Goal: Communication & Community: Answer question/provide support

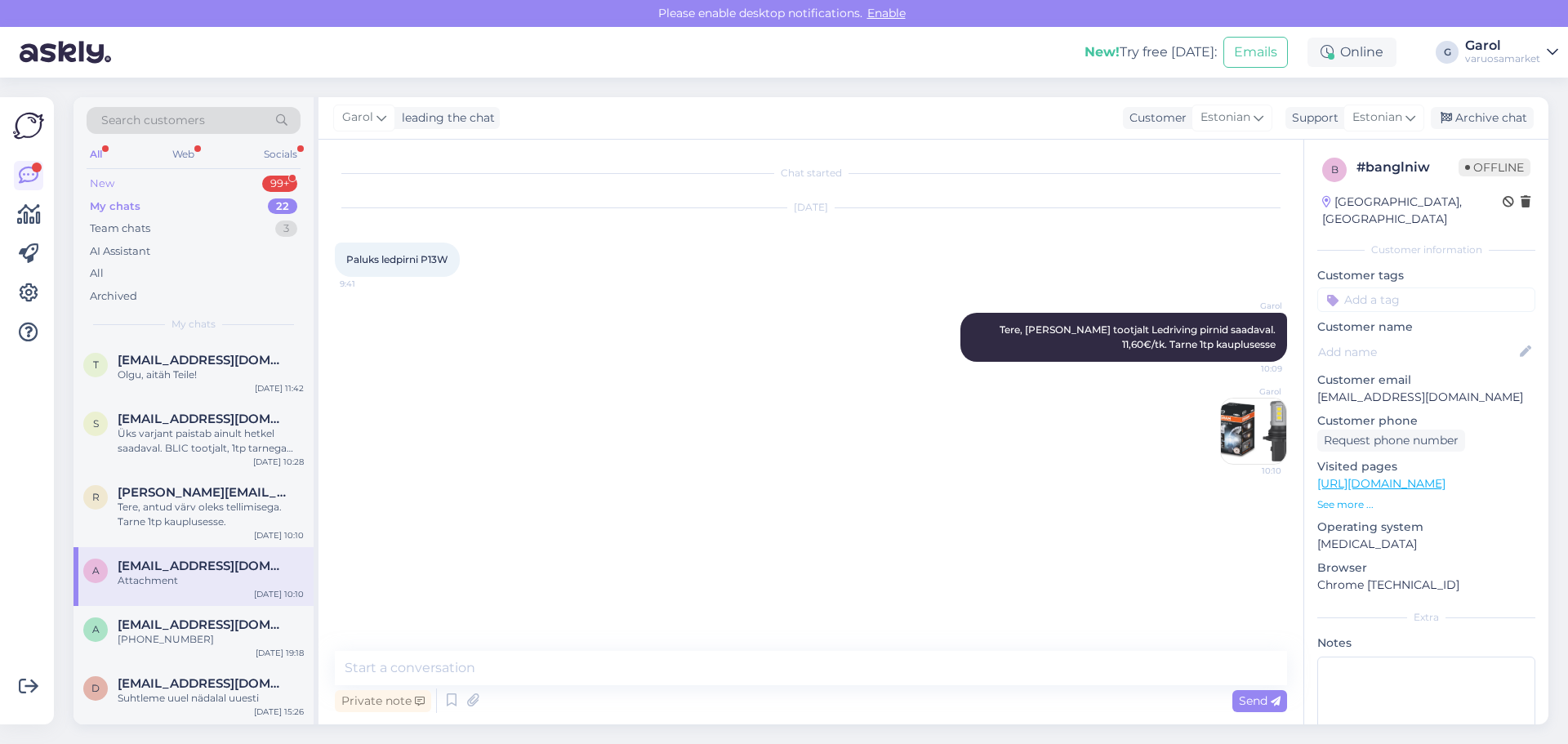
click at [257, 184] on div "New 99+" at bounding box center [193, 184] width 214 height 23
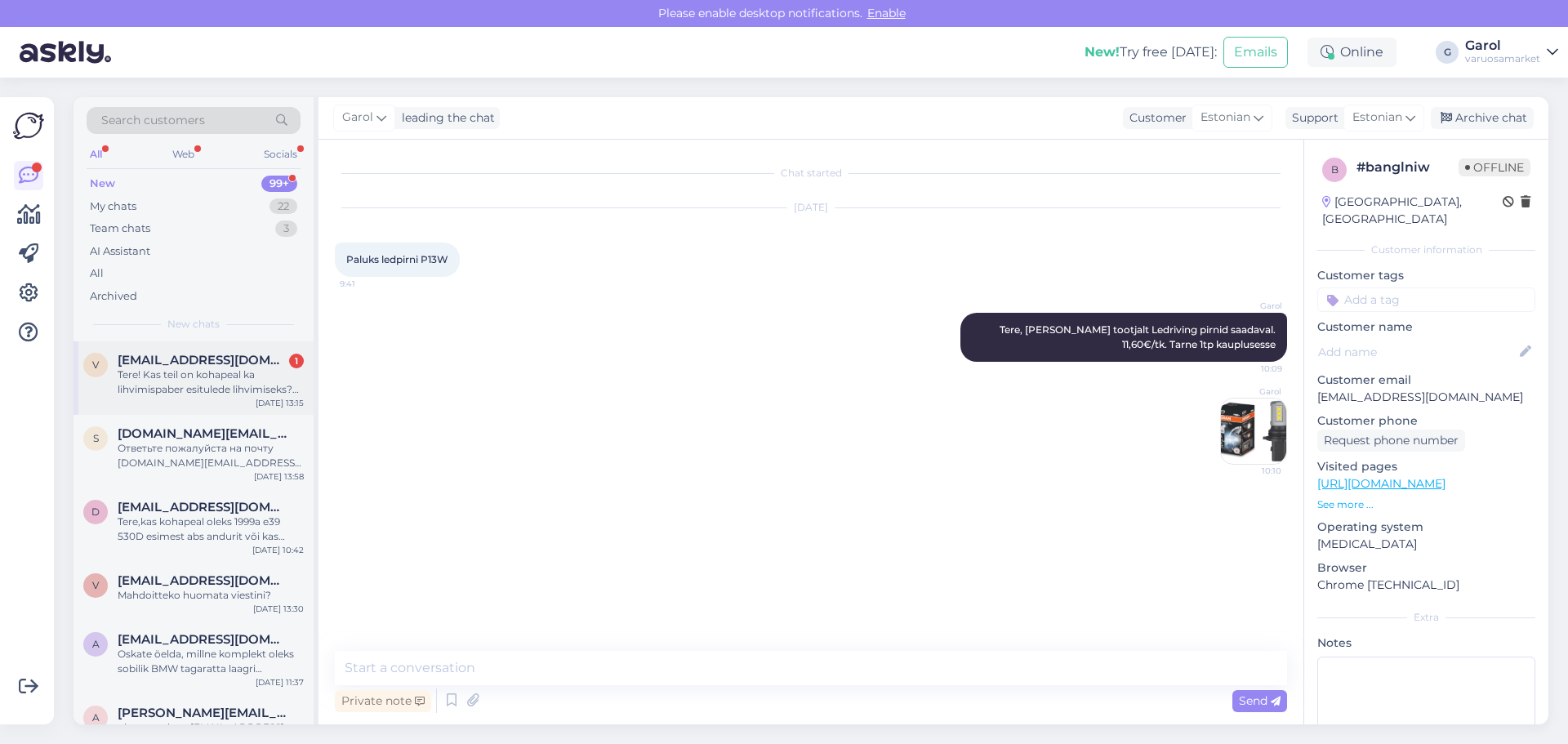
click at [207, 370] on div "Tere! Kas teil on kohapeal ka lihvimispaber esitulede lihvimiseks? Näiteks p800…" at bounding box center [211, 382] width 186 height 30
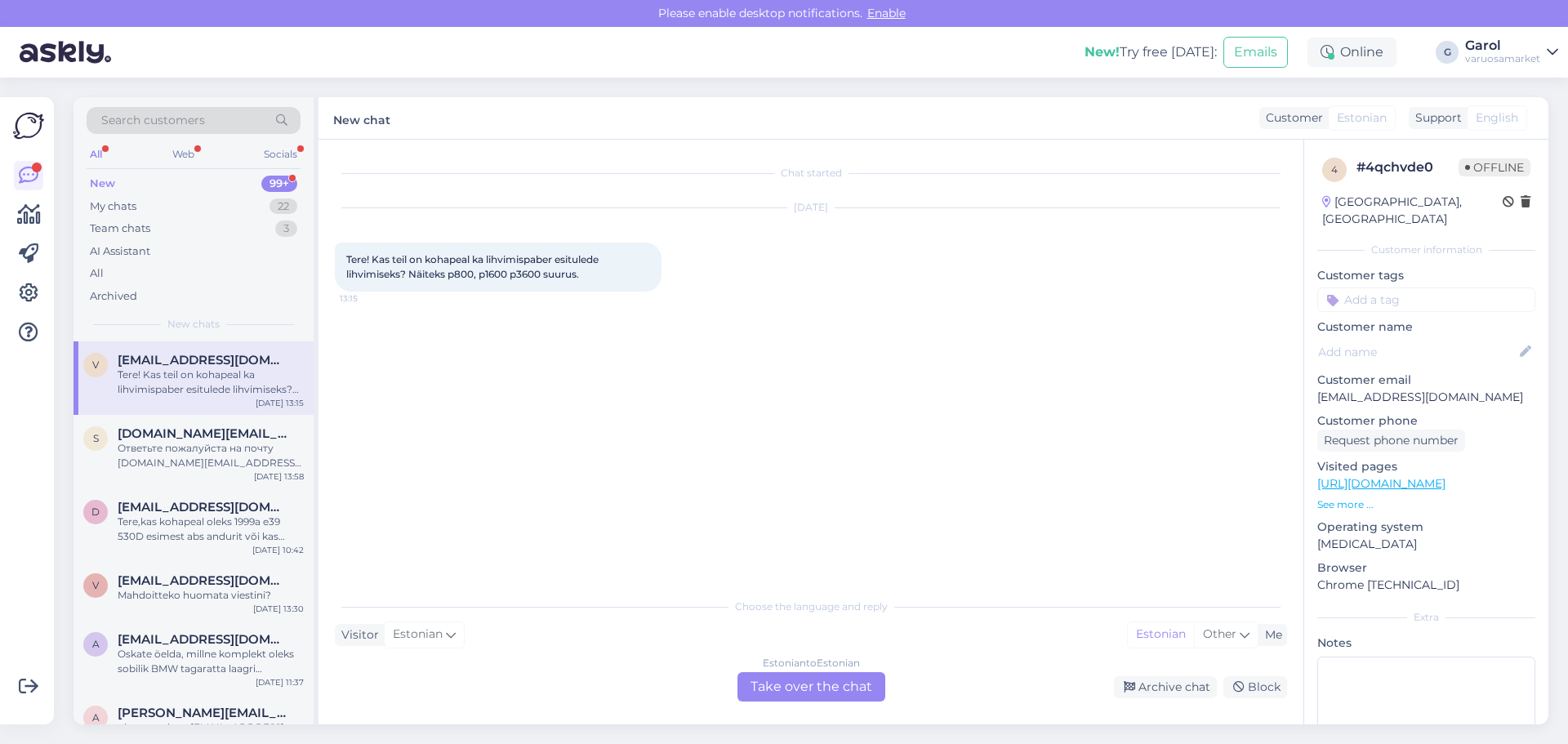
click at [787, 690] on div "Estonian to Estonian Take over the chat" at bounding box center [812, 686] width 148 height 30
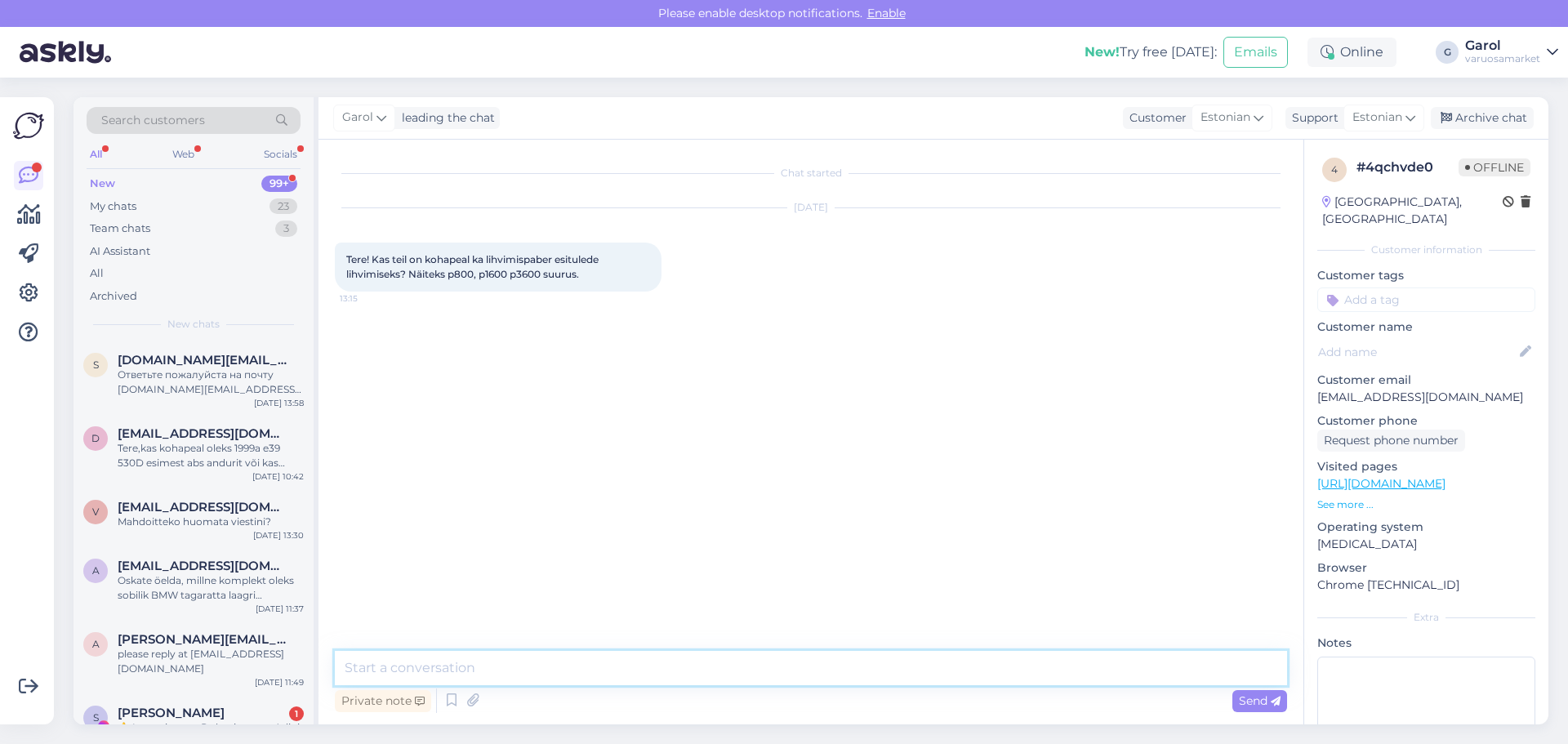
click at [739, 670] on textarea at bounding box center [811, 668] width 953 height 35
paste textarea "1500, 2000, 2500, 3000"
type textarea "Tere Kohapeal olemas 1500, 2000, 2500, 3000 paberid! :)"
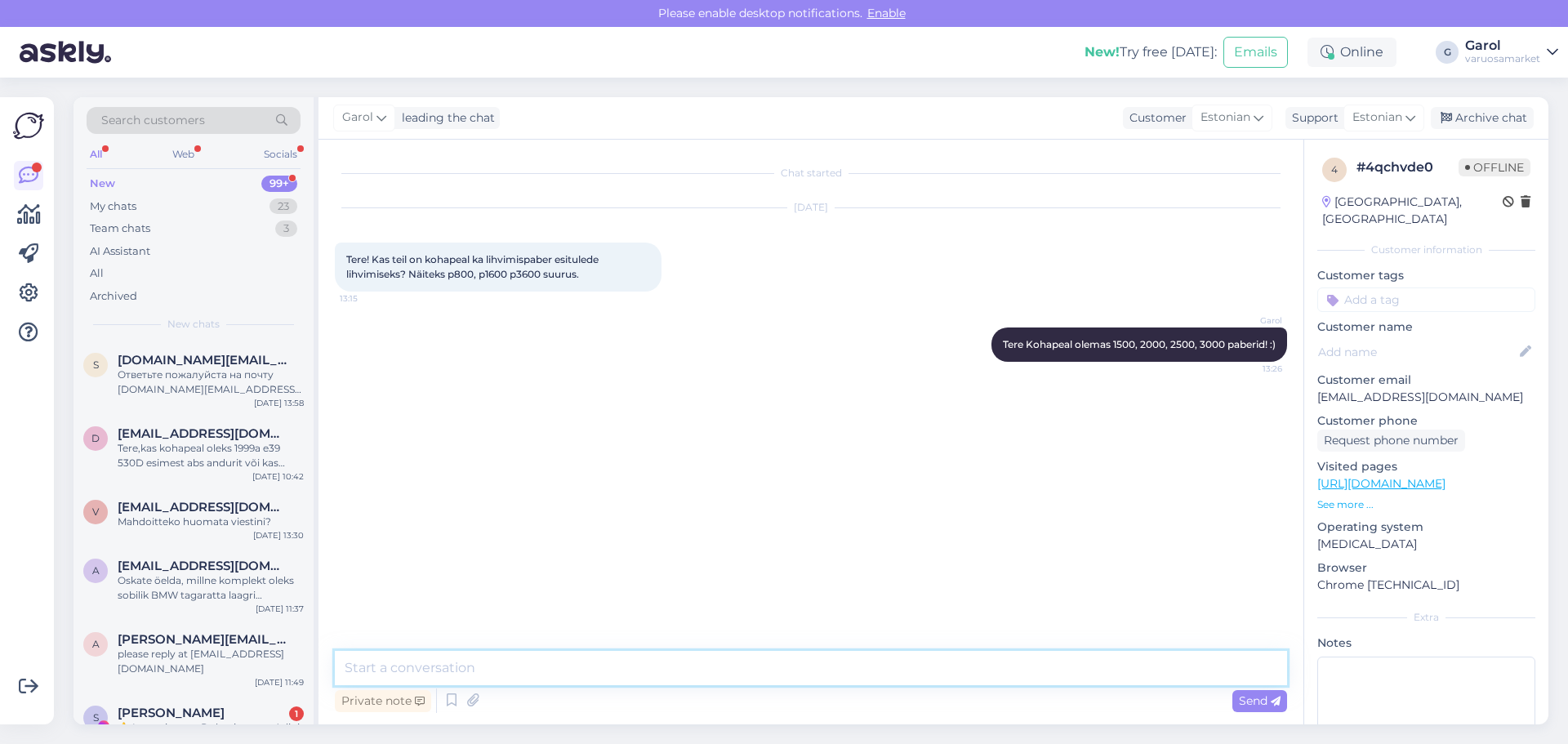
click at [985, 662] on textarea at bounding box center [811, 668] width 953 height 35
type textarea "600 samuti"
